Goal: Task Accomplishment & Management: Manage account settings

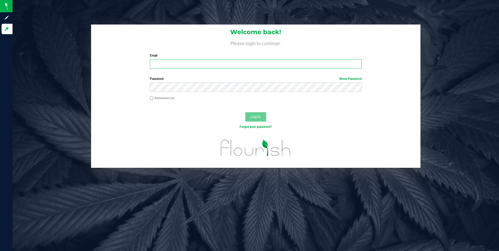
type input "[EMAIL_ADDRESS][DOMAIN_NAME]"
click at [259, 117] on span "Log In" at bounding box center [255, 117] width 10 height 4
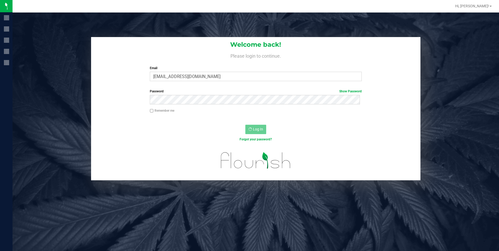
click at [259, 117] on div "Remember me" at bounding box center [256, 113] width 330 height 10
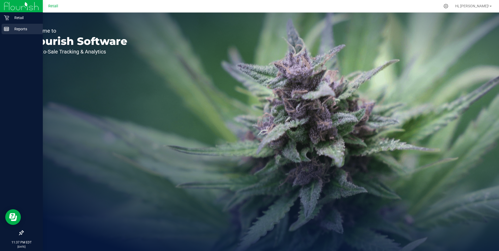
click at [21, 30] on p "Reports" at bounding box center [24, 29] width 31 height 6
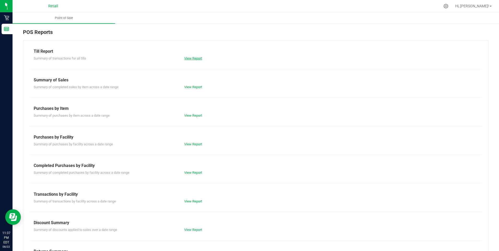
click at [195, 60] on link "View Report" at bounding box center [193, 58] width 18 height 4
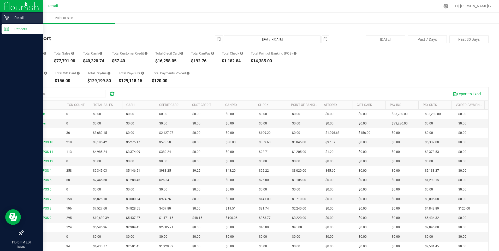
click at [14, 16] on p "Retail" at bounding box center [24, 18] width 31 height 6
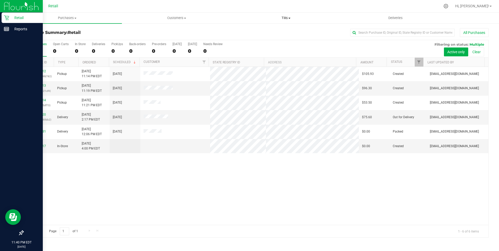
click at [286, 18] on span "Tills" at bounding box center [286, 18] width 109 height 5
click at [248, 32] on span "Manage tills" at bounding box center [248, 31] width 35 height 4
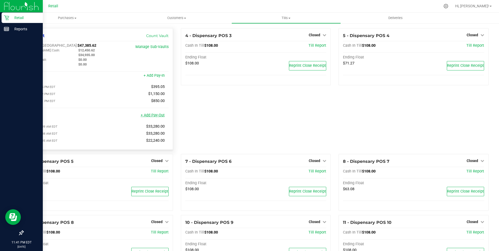
click at [155, 117] on link "+ Add Pay-Out" at bounding box center [153, 115] width 24 height 4
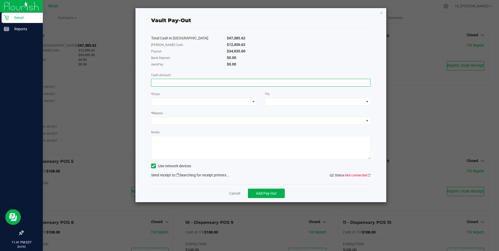
click at [159, 85] on input at bounding box center [260, 82] width 219 height 7
type input "$34,935.00"
click at [174, 103] on span at bounding box center [200, 101] width 99 height 7
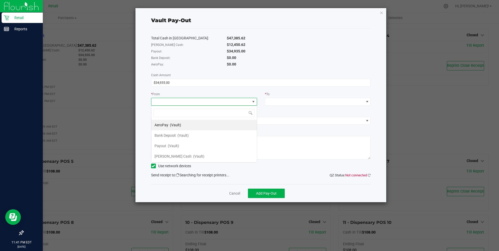
scroll to position [8, 106]
click at [168, 143] on div "Payout (Vault)" at bounding box center [166, 145] width 25 height 9
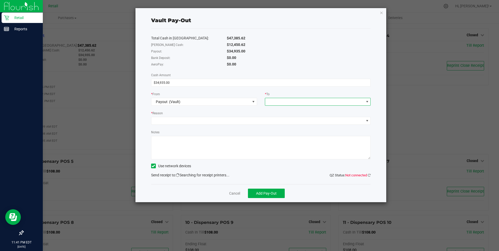
click at [281, 100] on span at bounding box center [314, 101] width 99 height 7
click at [283, 166] on span "[PERSON_NAME] Cash" at bounding box center [286, 167] width 37 height 4
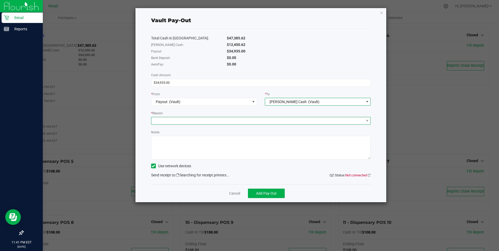
click at [173, 122] on span at bounding box center [257, 120] width 213 height 7
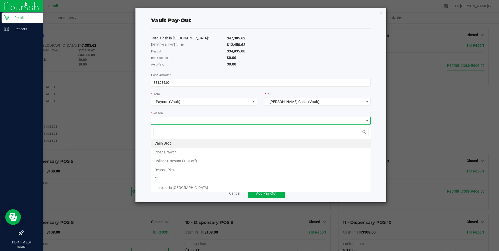
scroll to position [8, 219]
click at [169, 144] on li "Cash Drop" at bounding box center [260, 143] width 219 height 9
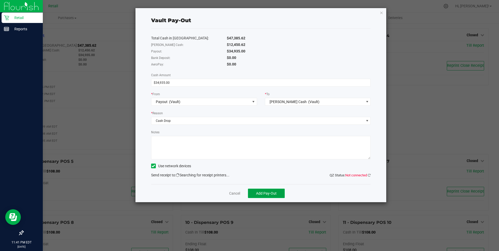
click at [269, 195] on span "Add Pay-Out" at bounding box center [266, 193] width 21 height 4
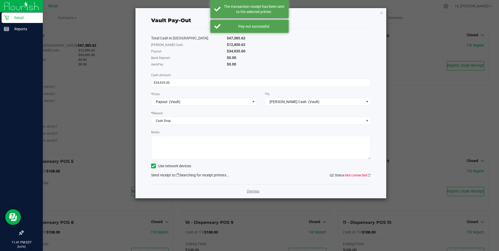
click at [254, 191] on link "Dismiss" at bounding box center [253, 191] width 13 height 5
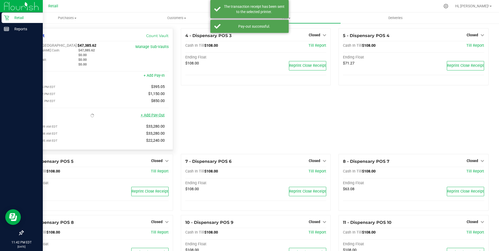
click at [156, 117] on link "+ Add Pay-Out" at bounding box center [153, 115] width 24 height 4
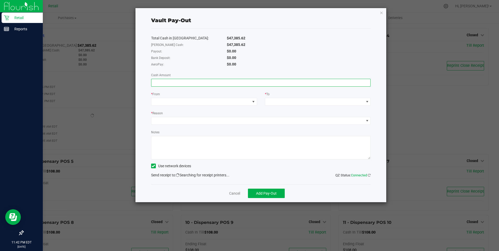
click at [167, 82] on input at bounding box center [260, 82] width 219 height 7
type input "$40,410.00"
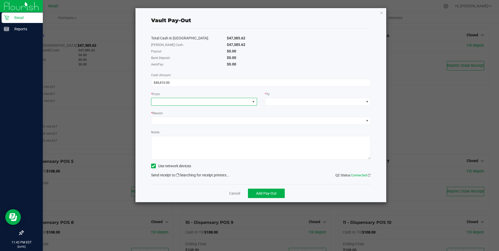
click at [164, 99] on span at bounding box center [200, 101] width 99 height 7
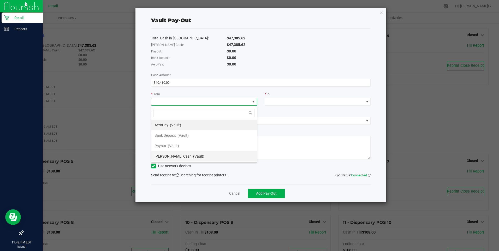
click at [165, 157] on span "[PERSON_NAME] Cash" at bounding box center [172, 156] width 37 height 4
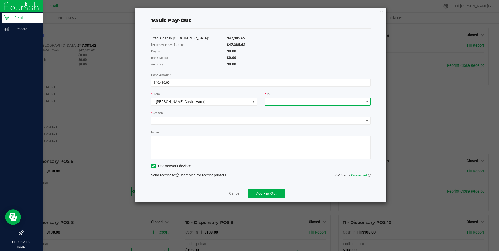
click at [304, 104] on span at bounding box center [314, 101] width 99 height 7
click at [283, 156] on span "Bank Transfer" at bounding box center [279, 156] width 23 height 4
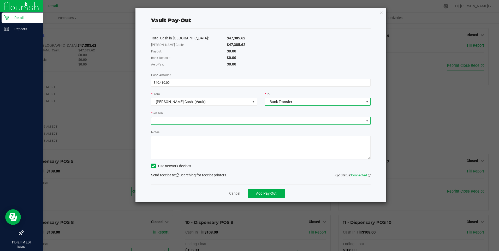
click at [175, 118] on span at bounding box center [257, 120] width 213 height 7
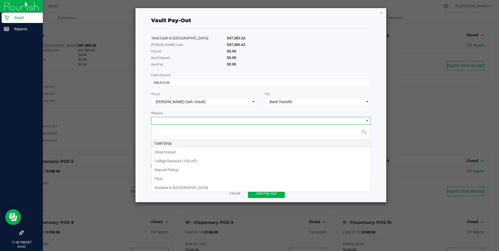
scroll to position [8, 219]
click at [167, 142] on li "Cash Drop" at bounding box center [260, 143] width 219 height 9
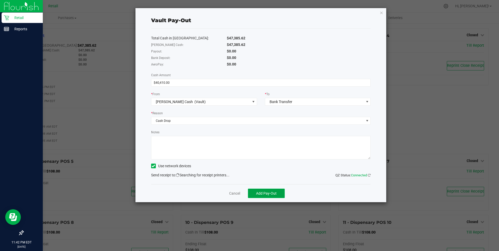
click at [266, 196] on button "Add Pay-Out" at bounding box center [266, 193] width 37 height 9
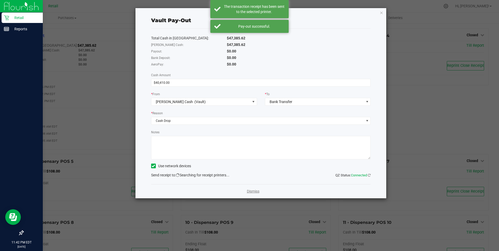
click at [250, 190] on link "Dismiss" at bounding box center [253, 191] width 13 height 5
